Goal: Information Seeking & Learning: Learn about a topic

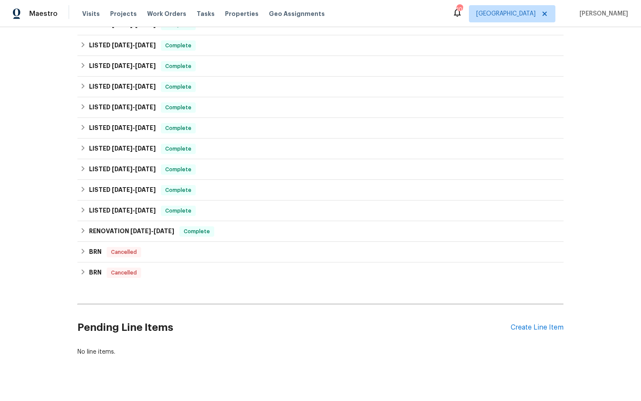
scroll to position [221, 0]
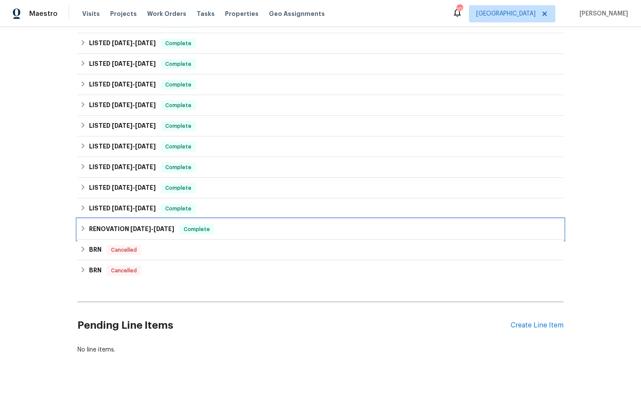
click at [144, 230] on span "[DATE]" at bounding box center [140, 229] width 21 height 6
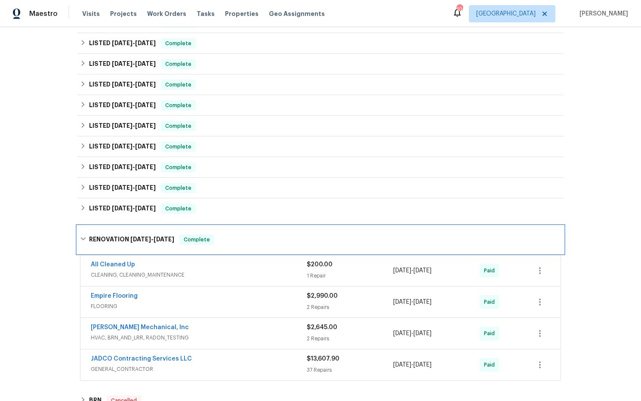
scroll to position [0, 0]
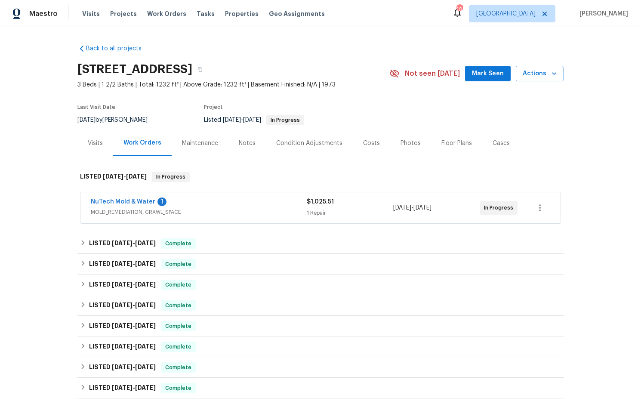
click at [370, 143] on div "Costs" at bounding box center [371, 143] width 17 height 9
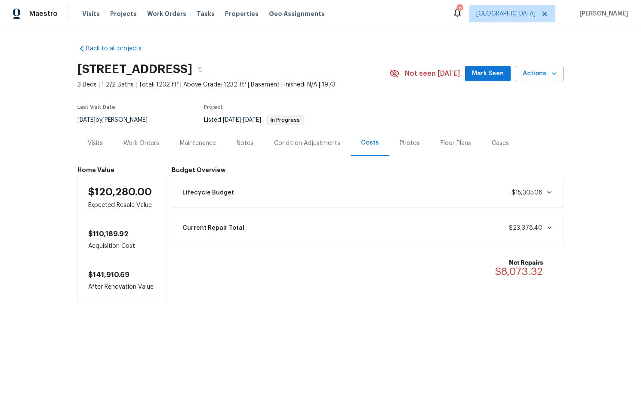
click at [153, 146] on div "Work Orders" at bounding box center [141, 143] width 36 height 9
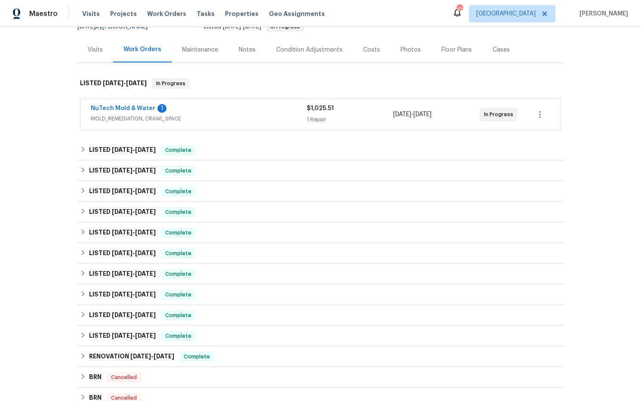
scroll to position [152, 0]
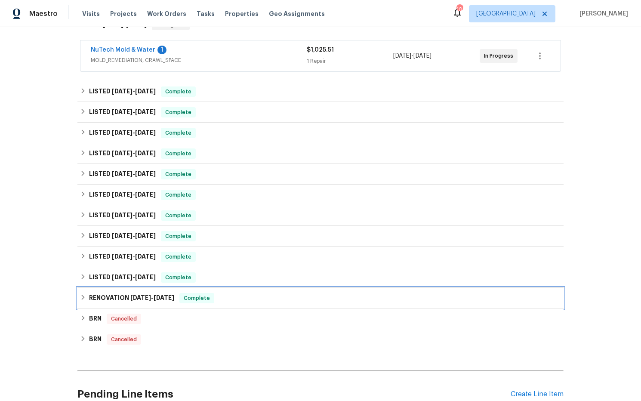
click at [161, 297] on span "[DATE]" at bounding box center [164, 298] width 21 height 6
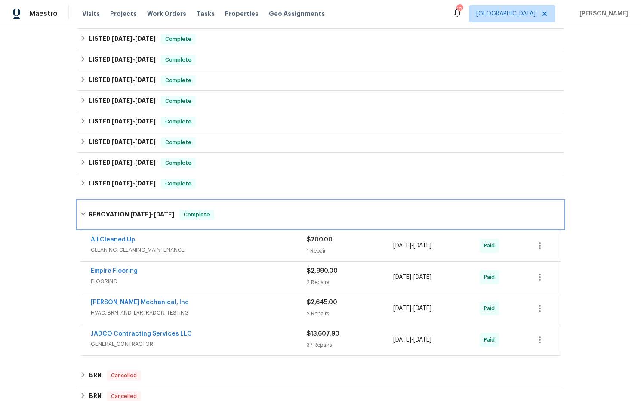
scroll to position [281, 0]
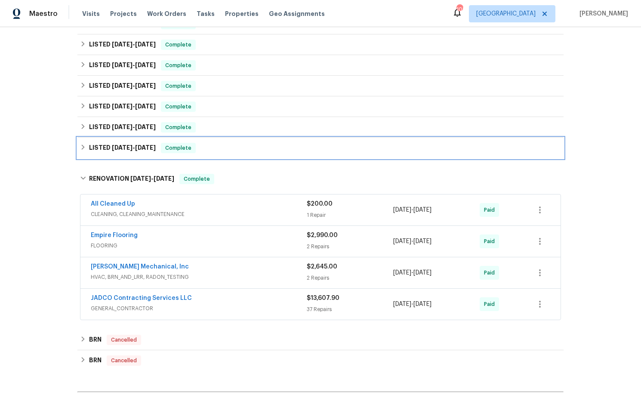
click at [139, 154] on div "LISTED [DATE] - [DATE] Complete" at bounding box center [320, 148] width 486 height 21
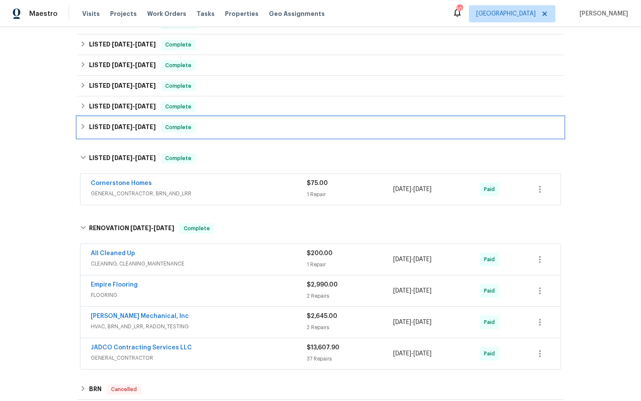
click at [130, 129] on span "[DATE]" at bounding box center [122, 127] width 21 height 6
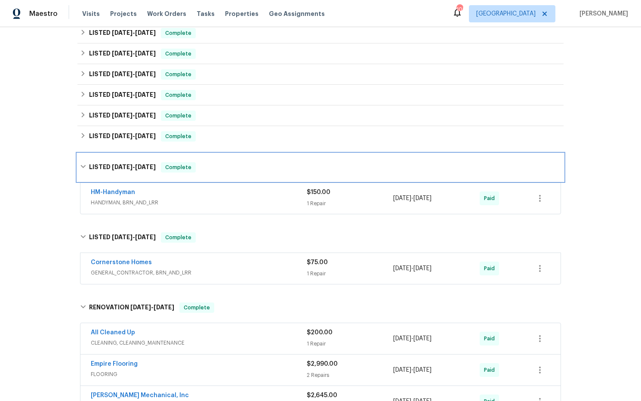
scroll to position [237, 0]
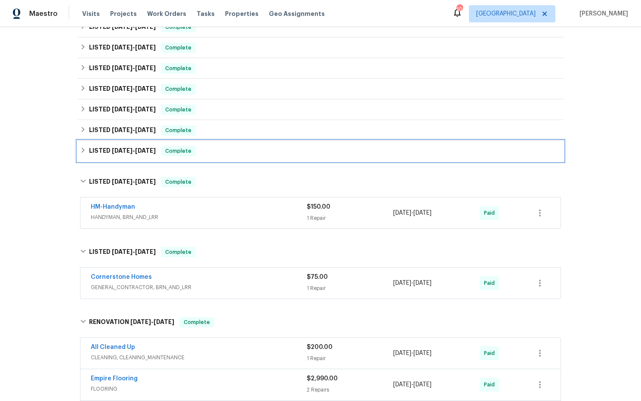
click at [136, 152] on span "[DATE] - [DATE]" at bounding box center [134, 151] width 44 height 6
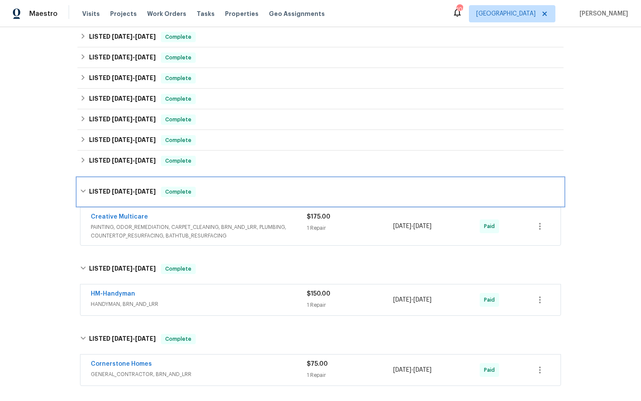
scroll to position [197, 0]
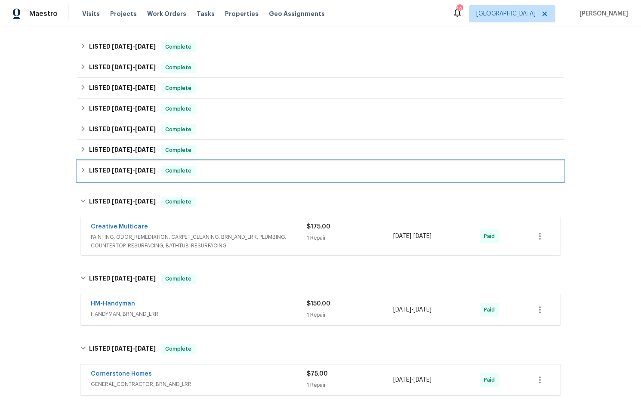
click at [135, 166] on h6 "LISTED [DATE] - [DATE]" at bounding box center [122, 171] width 67 height 10
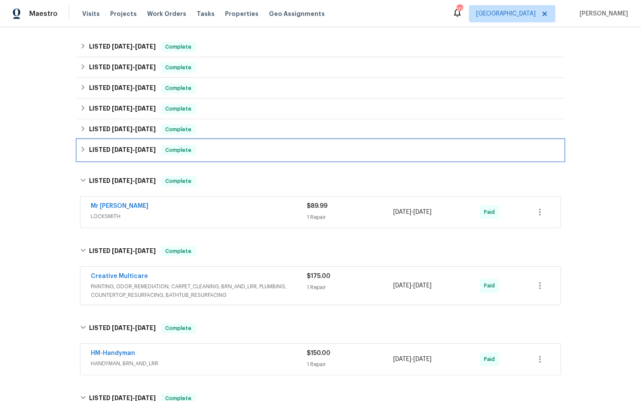
click at [136, 152] on span "[DATE] - [DATE]" at bounding box center [134, 150] width 44 height 6
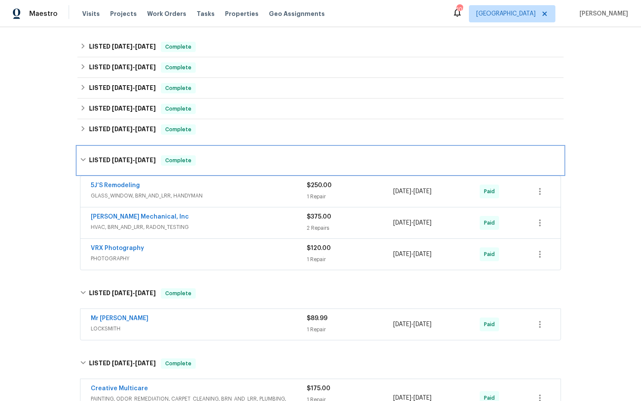
scroll to position [150, 0]
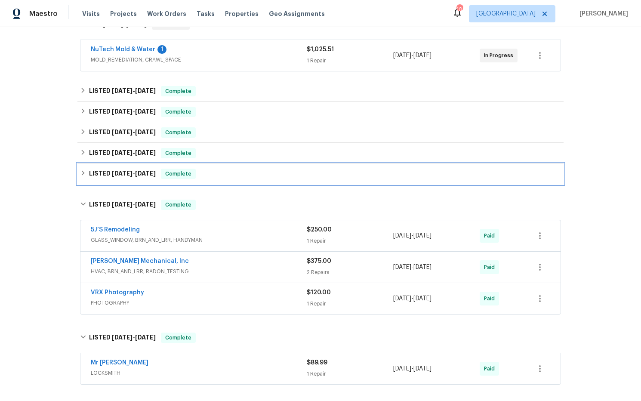
click at [142, 181] on div "LISTED [DATE] - [DATE] Complete" at bounding box center [320, 174] width 486 height 21
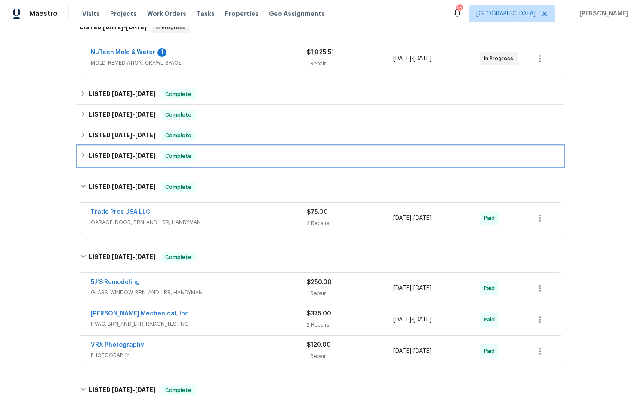
click at [144, 157] on span "[DATE]" at bounding box center [145, 156] width 21 height 6
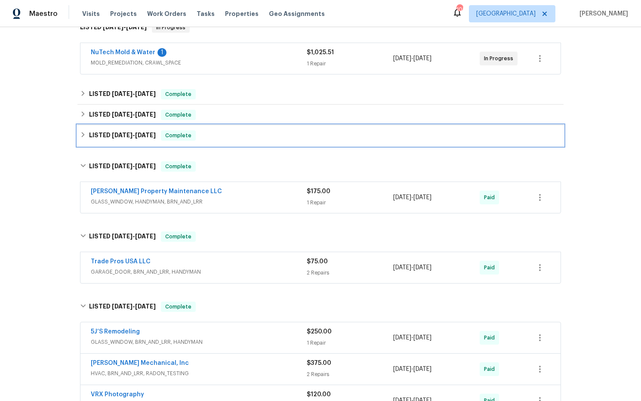
click at [146, 139] on h6 "LISTED [DATE] - [DATE]" at bounding box center [122, 135] width 67 height 10
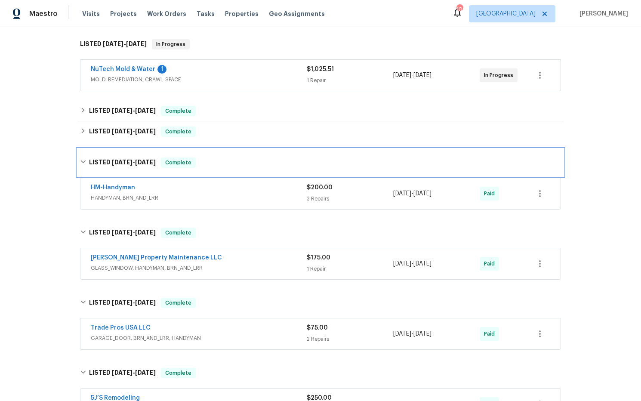
scroll to position [130, 0]
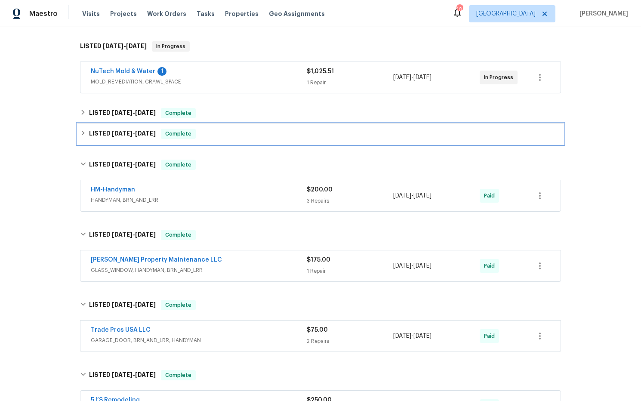
click at [146, 134] on span "[DATE]" at bounding box center [145, 133] width 21 height 6
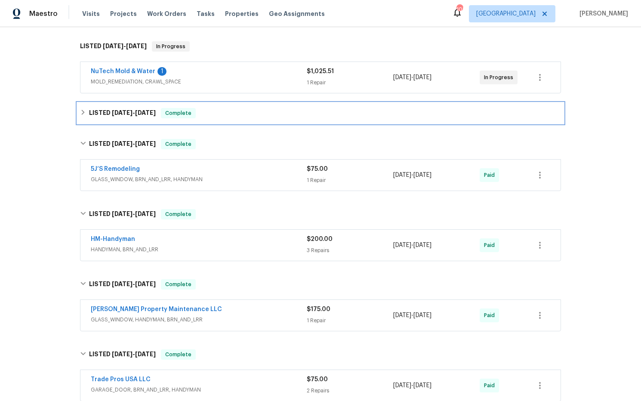
click at [145, 123] on div "LISTED [DATE] - [DATE] Complete" at bounding box center [320, 113] width 486 height 21
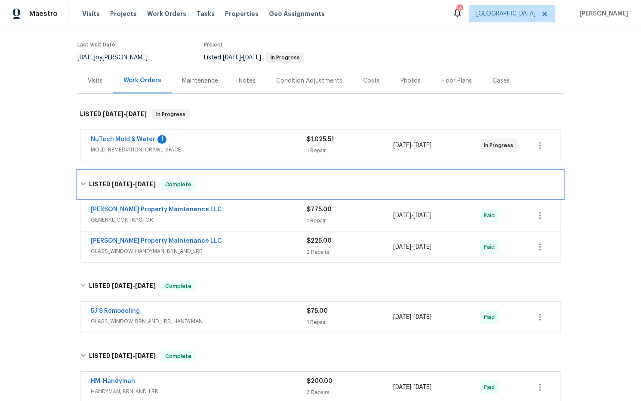
scroll to position [55, 0]
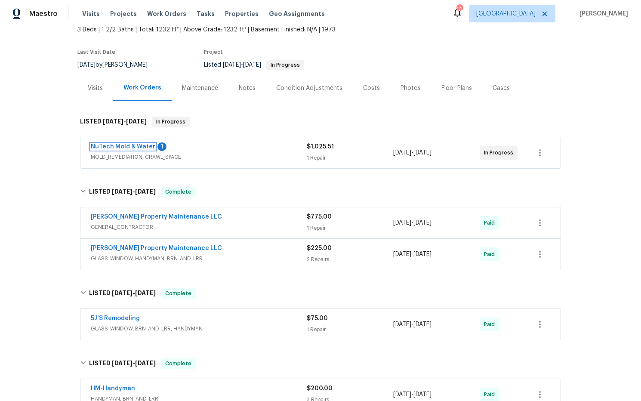
click at [141, 149] on link "NuTech Mold & Water" at bounding box center [123, 147] width 65 height 6
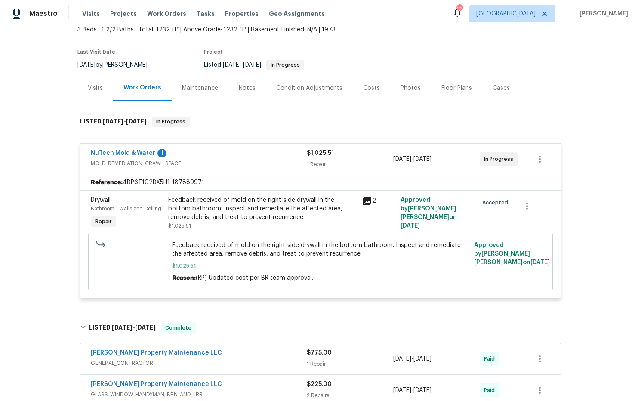
click at [369, 204] on icon at bounding box center [367, 201] width 10 height 10
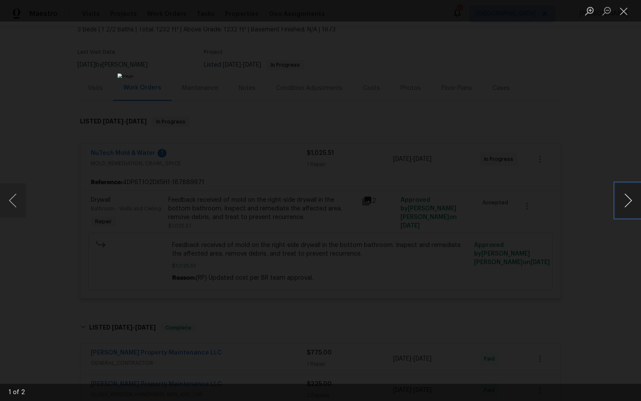
click at [628, 203] on button "Next image" at bounding box center [628, 200] width 26 height 34
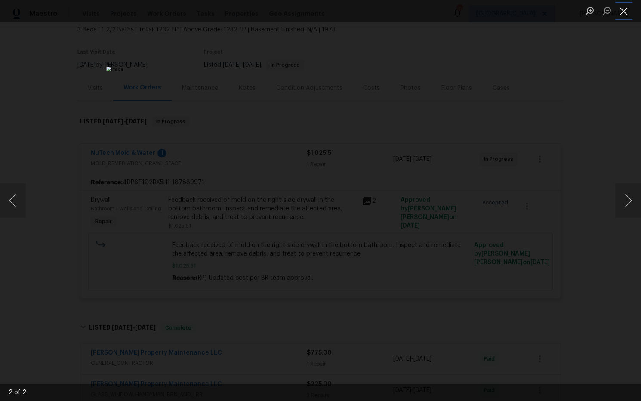
click at [628, 14] on button "Close lightbox" at bounding box center [623, 10] width 17 height 15
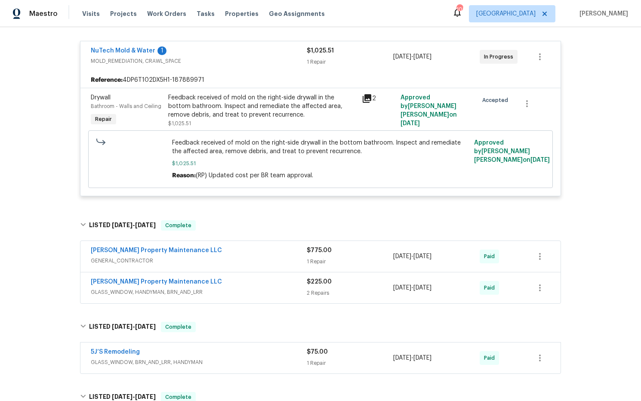
scroll to position [159, 0]
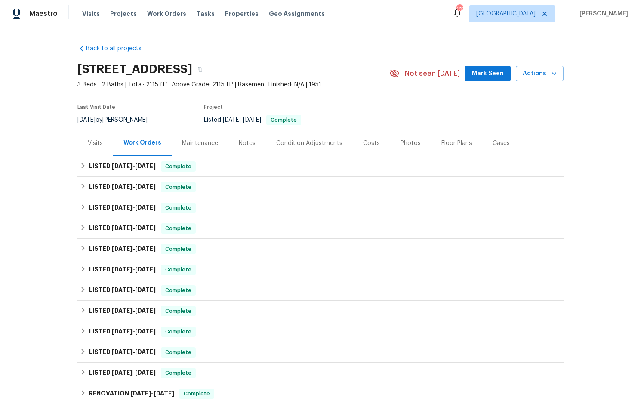
click at [369, 143] on div "Costs" at bounding box center [371, 143] width 17 height 9
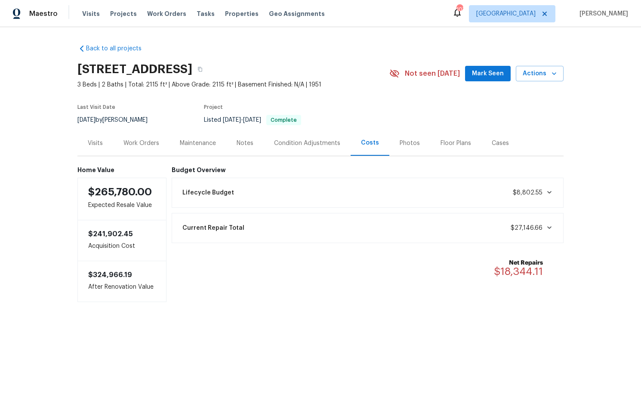
click at [149, 146] on div "Work Orders" at bounding box center [141, 143] width 36 height 9
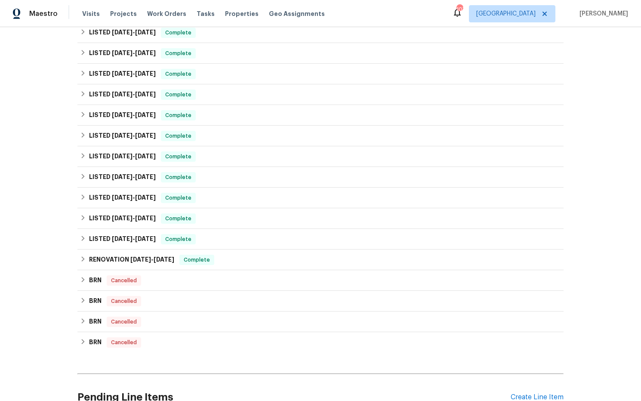
scroll to position [217, 0]
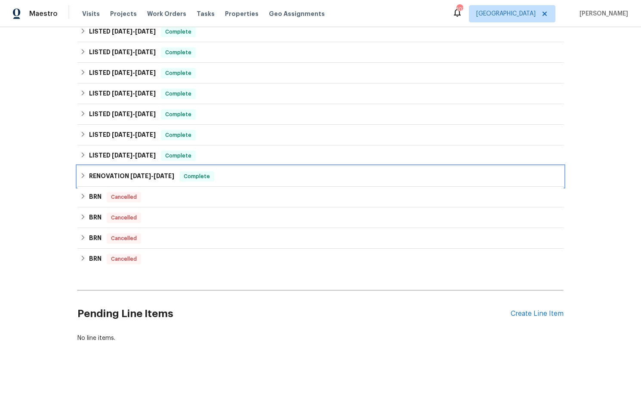
click at [155, 180] on h6 "RENOVATION 7/22/24 - 7/31/24" at bounding box center [131, 176] width 85 height 10
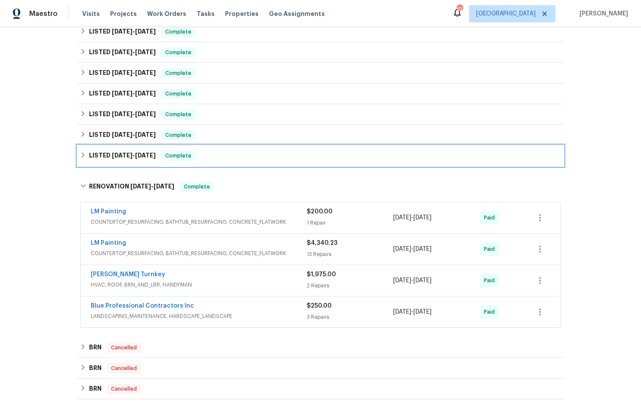
click at [146, 156] on span "7/30/24" at bounding box center [145, 155] width 21 height 6
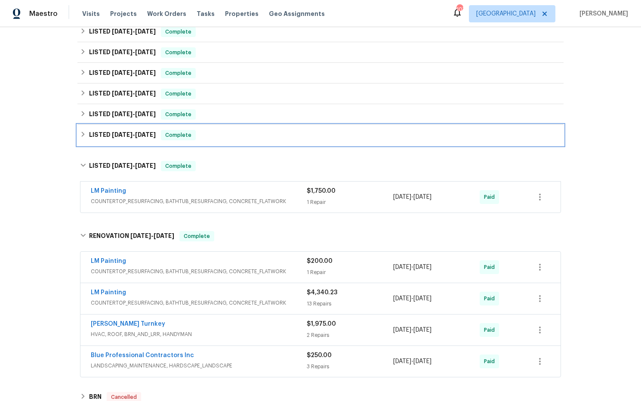
click at [147, 139] on h6 "LISTED 9/10/24 - 9/13/24" at bounding box center [122, 135] width 67 height 10
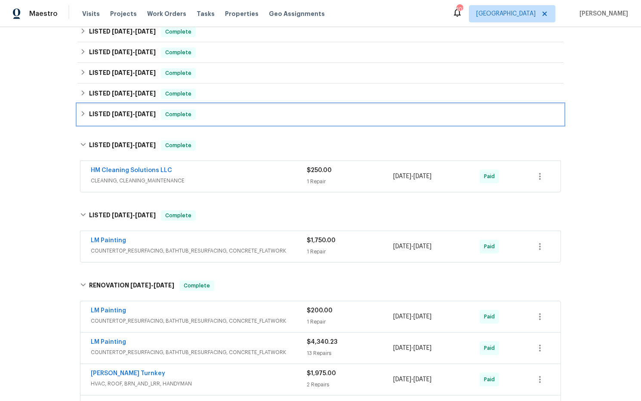
click at [148, 119] on h6 "LISTED 9/22/24 - 9/27/24" at bounding box center [122, 114] width 67 height 10
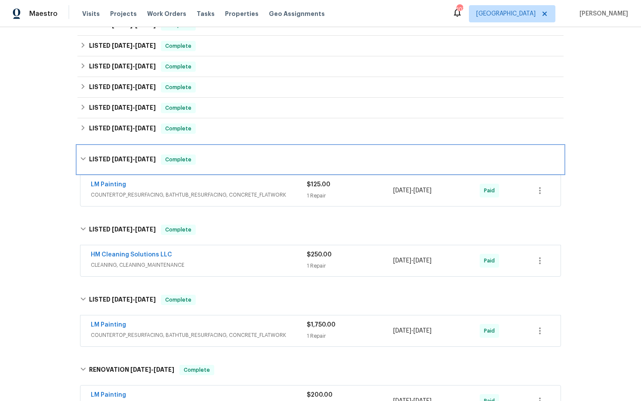
scroll to position [182, 0]
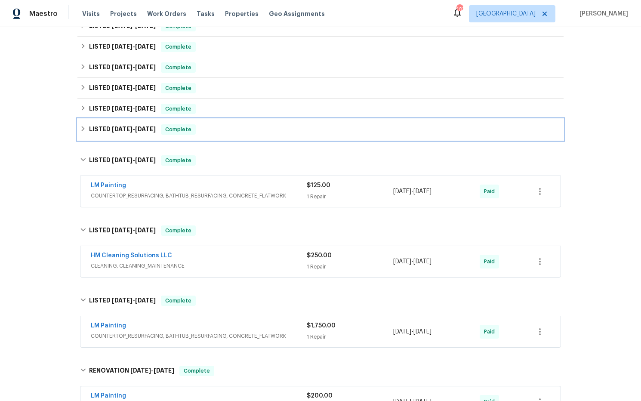
click at [141, 128] on span "10/1/24" at bounding box center [145, 129] width 21 height 6
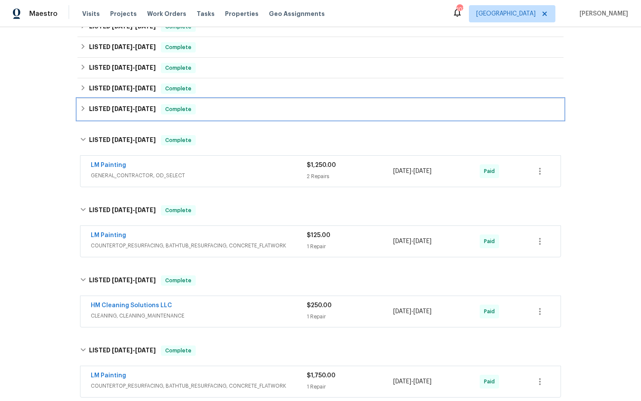
click at [142, 113] on h6 "LISTED 10/24/24 - 10/25/24" at bounding box center [122, 109] width 67 height 10
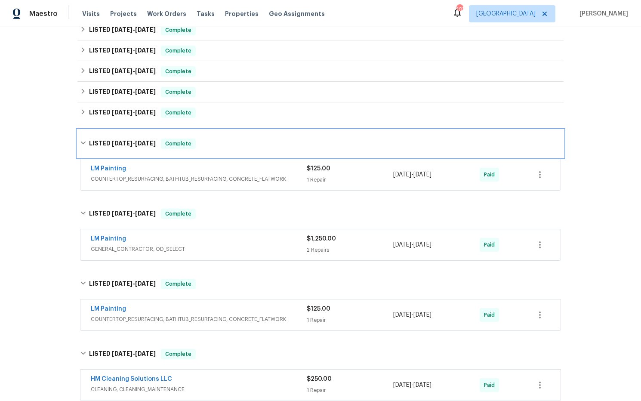
scroll to position [156, 0]
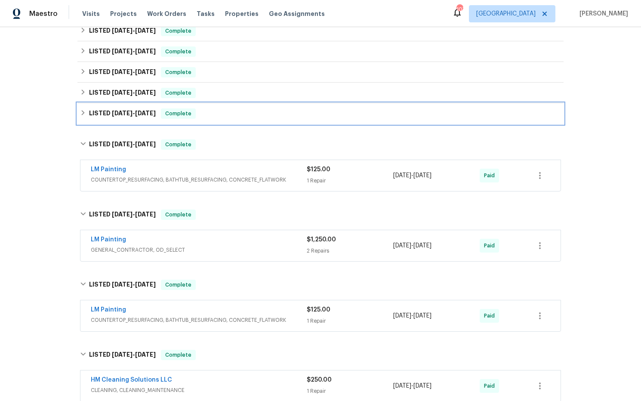
click at [140, 111] on span "12/13/24" at bounding box center [145, 113] width 21 height 6
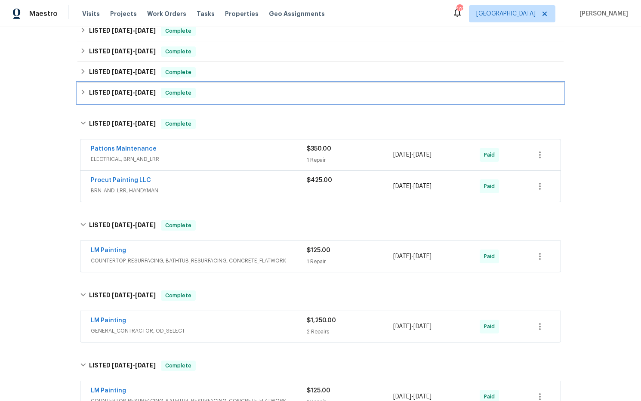
click at [144, 102] on div "LISTED 12/30/24 - 1/8/25 Complete" at bounding box center [320, 93] width 486 height 21
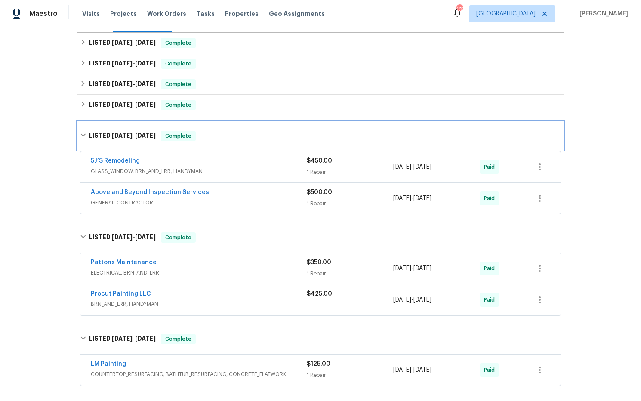
scroll to position [110, 0]
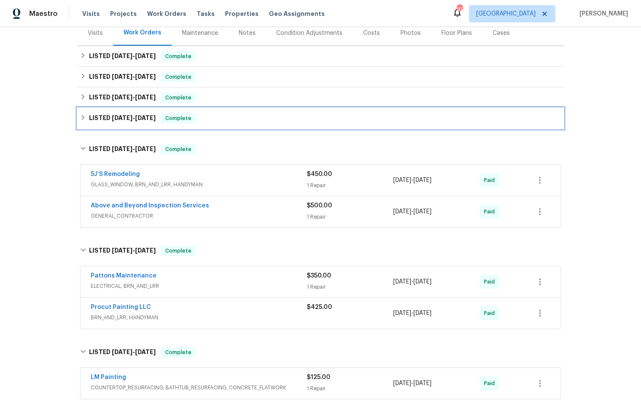
click at [140, 120] on span "2/14/25" at bounding box center [145, 118] width 21 height 6
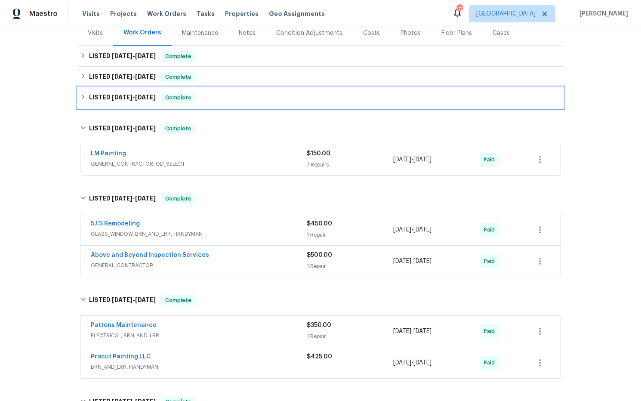
click at [139, 105] on div "LISTED 3/17/25 - 3/19/25 Complete" at bounding box center [320, 97] width 486 height 21
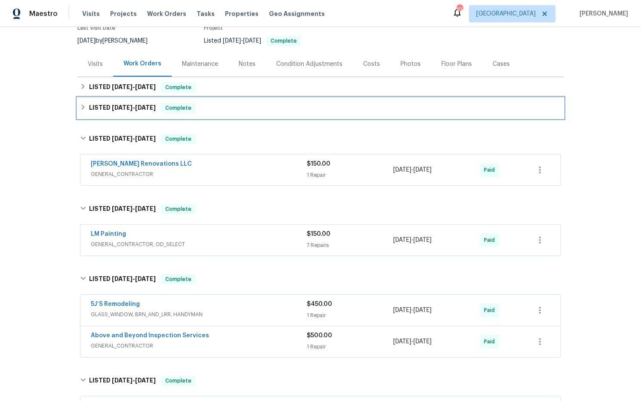
click at [141, 106] on span "4/25/25" at bounding box center [145, 108] width 21 height 6
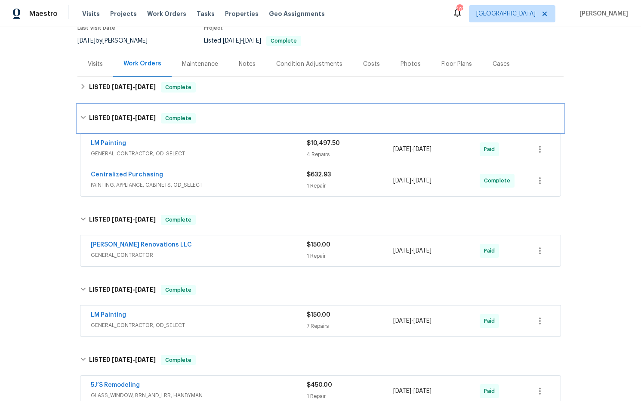
scroll to position [77, 0]
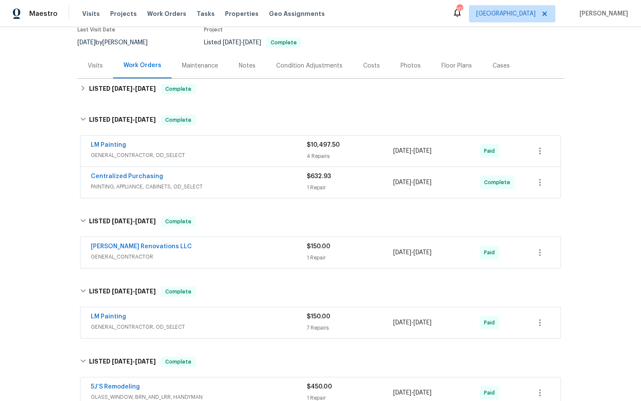
click at [130, 145] on div "LM Painting" at bounding box center [199, 146] width 216 height 10
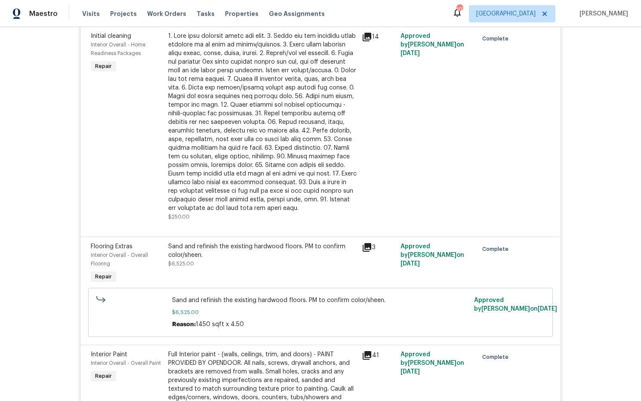
scroll to position [305, 0]
click at [367, 247] on icon at bounding box center [367, 246] width 10 height 10
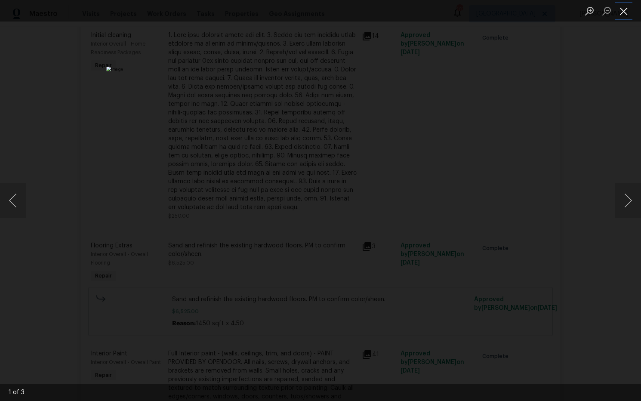
click at [627, 15] on button "Close lightbox" at bounding box center [623, 10] width 17 height 15
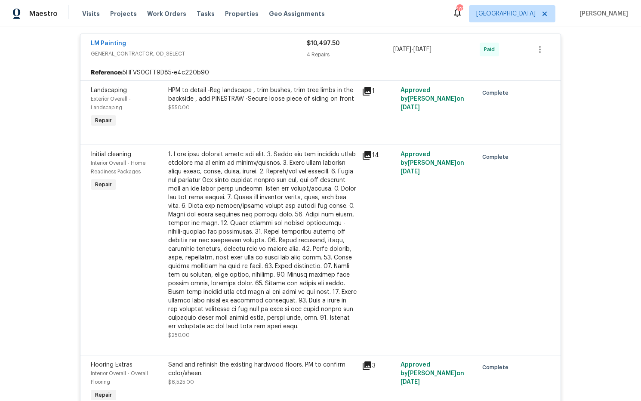
scroll to position [0, 0]
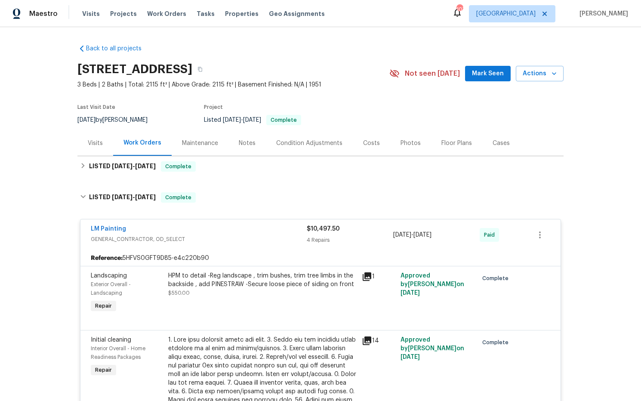
click at [249, 145] on div "Notes" at bounding box center [247, 143] width 17 height 9
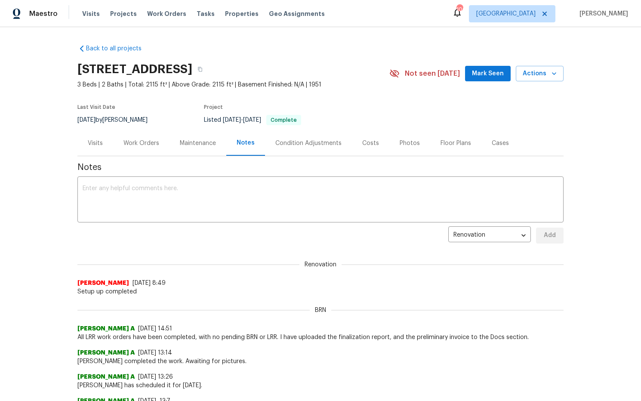
drag, startPoint x: 150, startPoint y: 140, endPoint x: 163, endPoint y: 139, distance: 13.0
click at [151, 140] on div "Work Orders" at bounding box center [141, 143] width 36 height 9
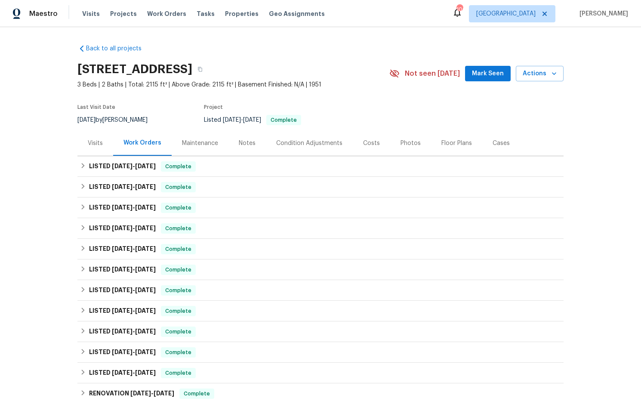
scroll to position [217, 0]
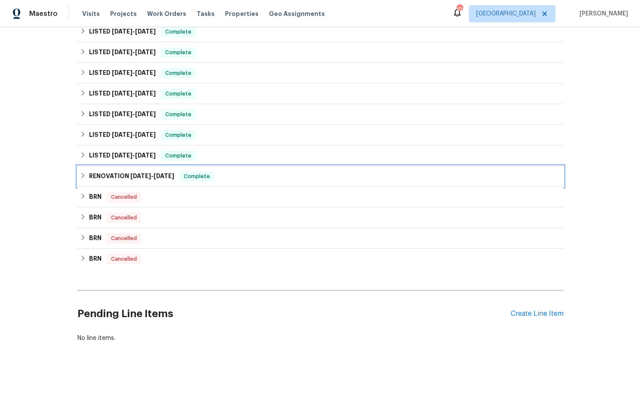
click at [133, 176] on span "7/22/24" at bounding box center [140, 176] width 21 height 6
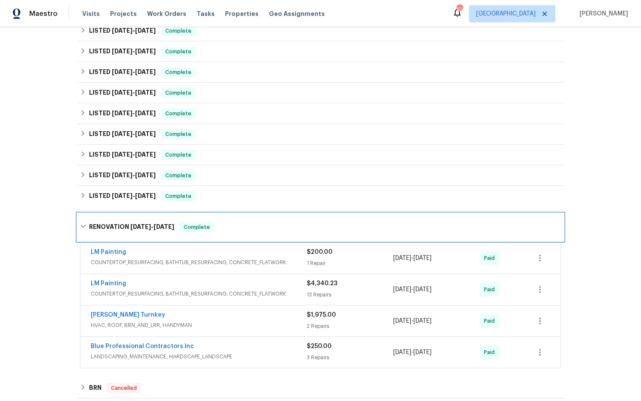
scroll to position [91, 0]
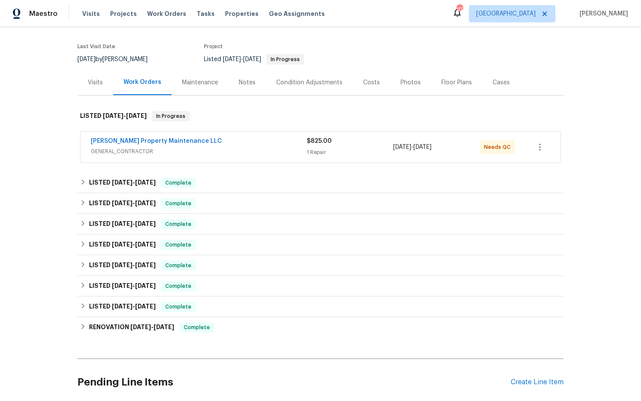
scroll to position [52, 0]
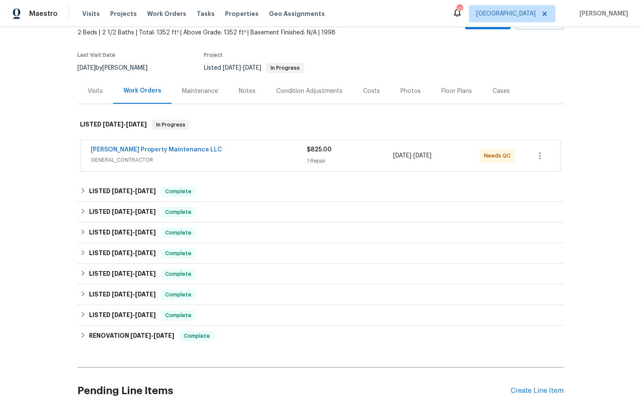
click at [369, 94] on div "Costs" at bounding box center [371, 91] width 17 height 9
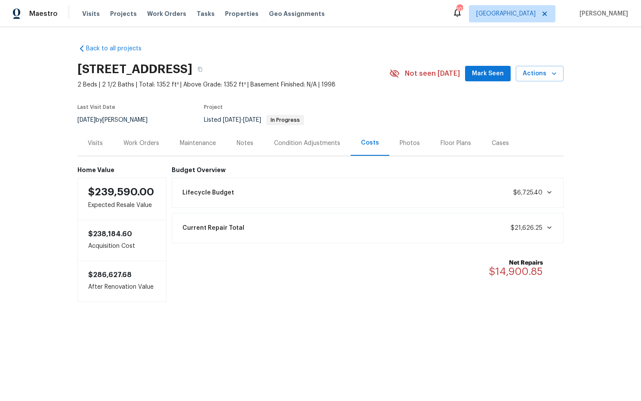
click at [138, 144] on div "Work Orders" at bounding box center [141, 143] width 36 height 9
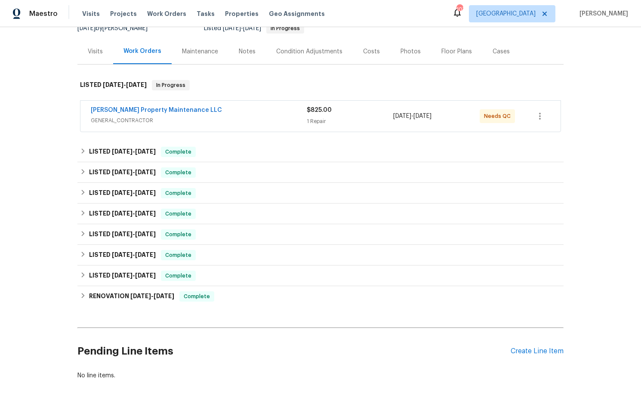
scroll to position [129, 0]
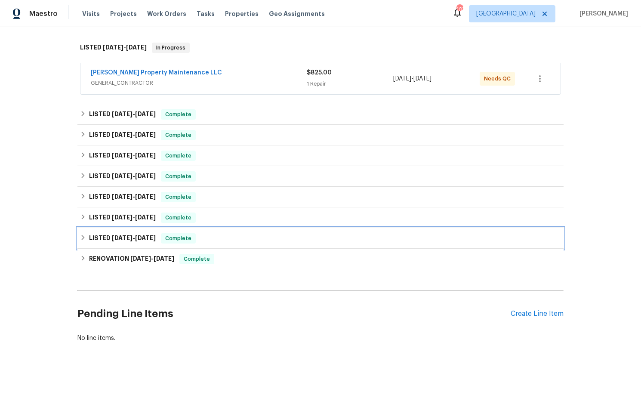
click at [137, 237] on span "8/31/24 - 9/9/24" at bounding box center [134, 238] width 44 height 6
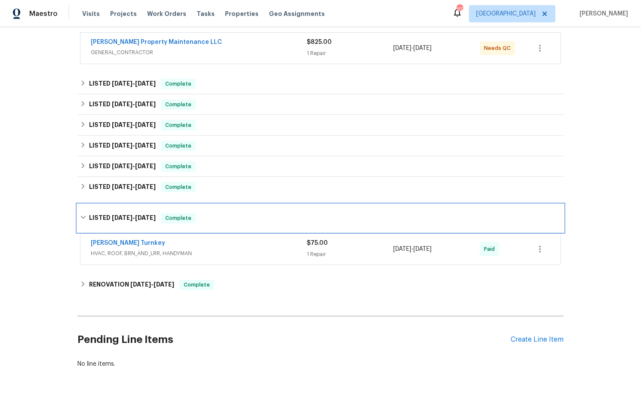
scroll to position [179, 0]
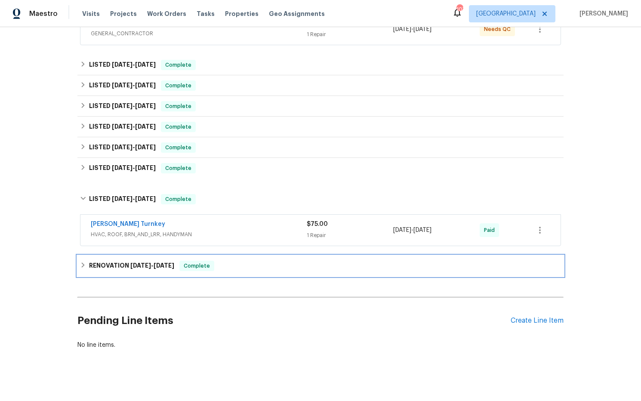
click at [152, 268] on span "7/22/24 - 7/31/24" at bounding box center [152, 265] width 44 height 6
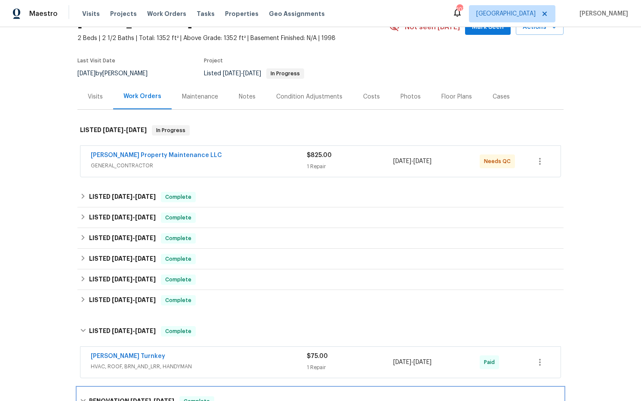
scroll to position [0, 0]
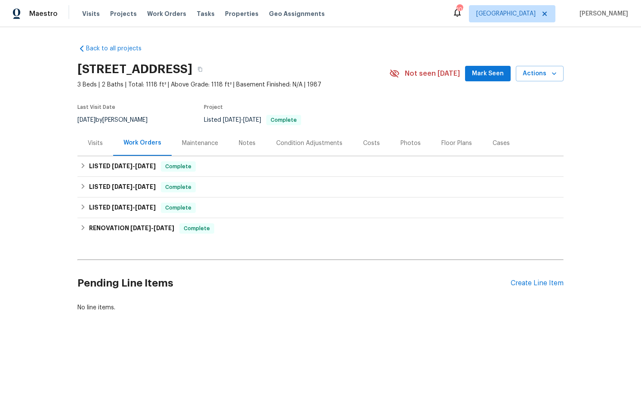
click at [373, 143] on div "Costs" at bounding box center [371, 143] width 17 height 9
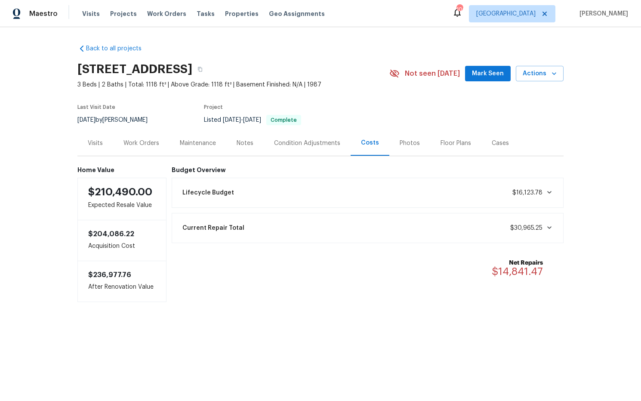
click at [157, 144] on div "Work Orders" at bounding box center [141, 143] width 36 height 9
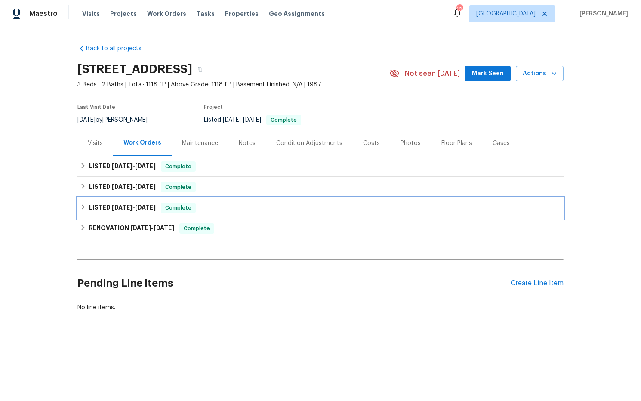
click at [138, 211] on h6 "LISTED 8/5/24 - 9/26/24" at bounding box center [122, 208] width 67 height 10
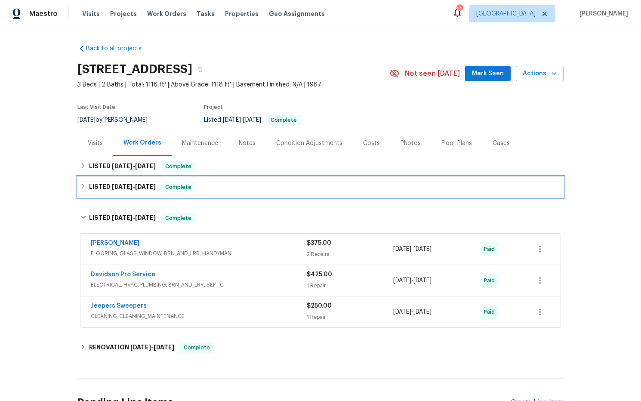
click at [134, 192] on div "LISTED 9/27/24 - 2/26/25 Complete" at bounding box center [320, 187] width 486 height 21
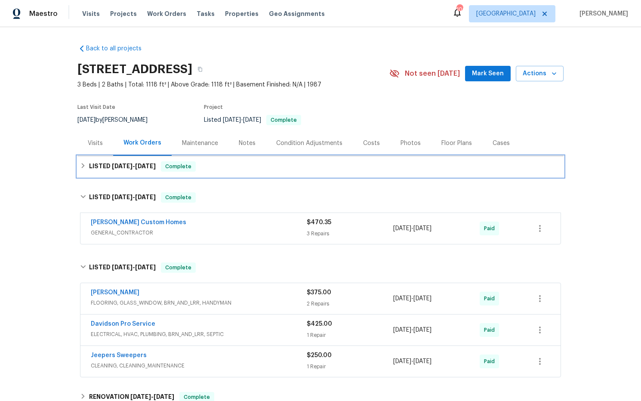
click at [136, 167] on span "5/27/25 - 6/1/25" at bounding box center [134, 166] width 44 height 6
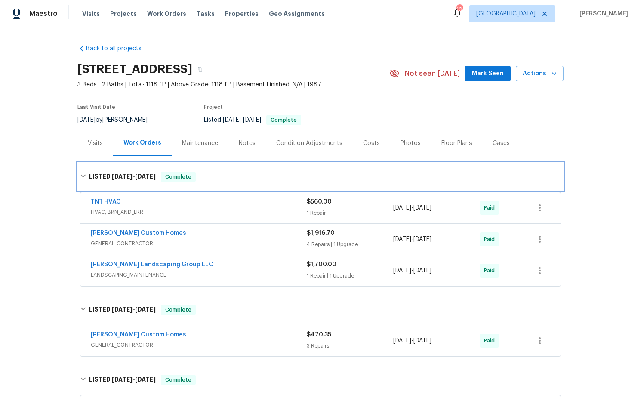
scroll to position [11, 0]
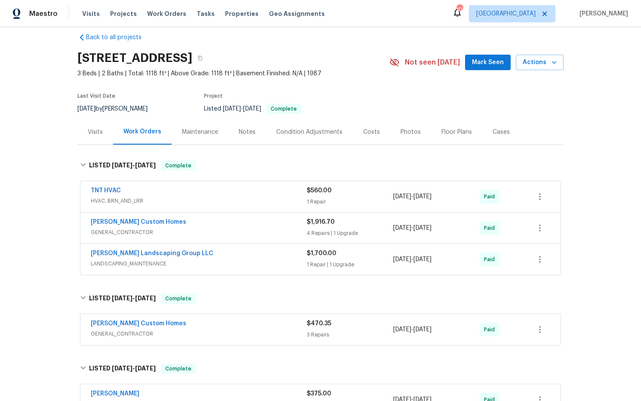
click at [251, 132] on div "Notes" at bounding box center [247, 132] width 17 height 9
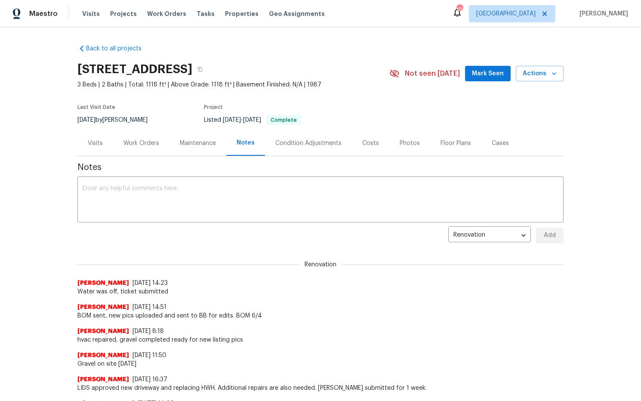
scroll to position [0, 0]
click at [203, 71] on icon "button" at bounding box center [200, 68] width 5 height 5
